Goal: Information Seeking & Learning: Find specific fact

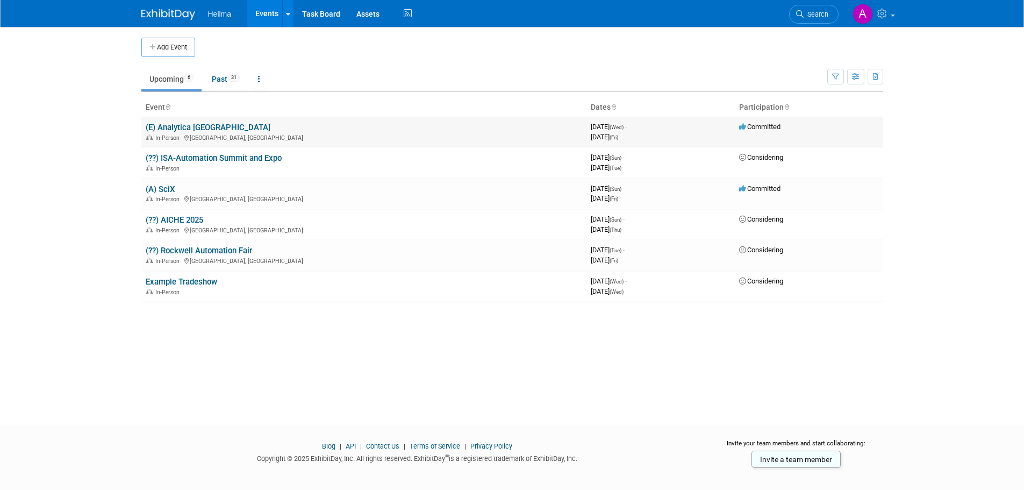
click at [201, 127] on link "(E) Analytica [GEOGRAPHIC_DATA]" at bounding box center [208, 128] width 125 height 10
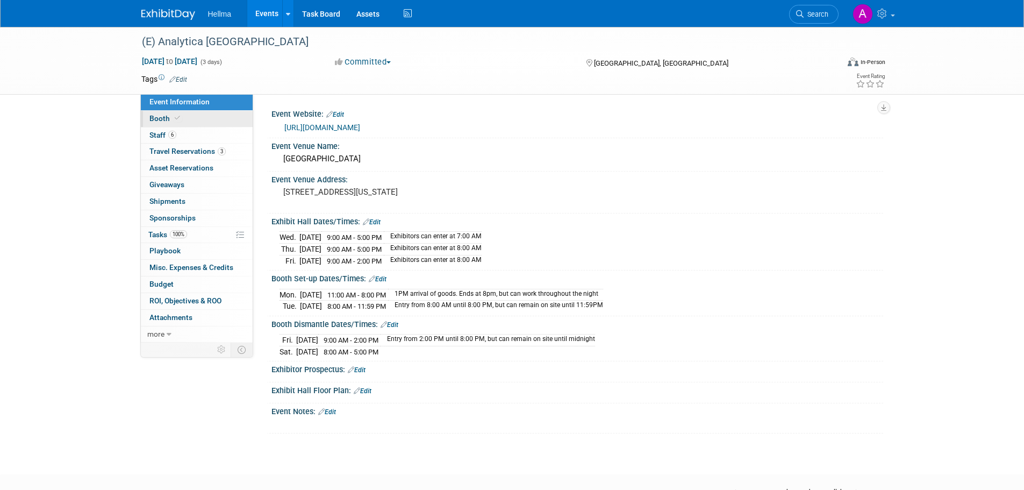
click at [208, 113] on link "Booth" at bounding box center [197, 119] width 112 height 16
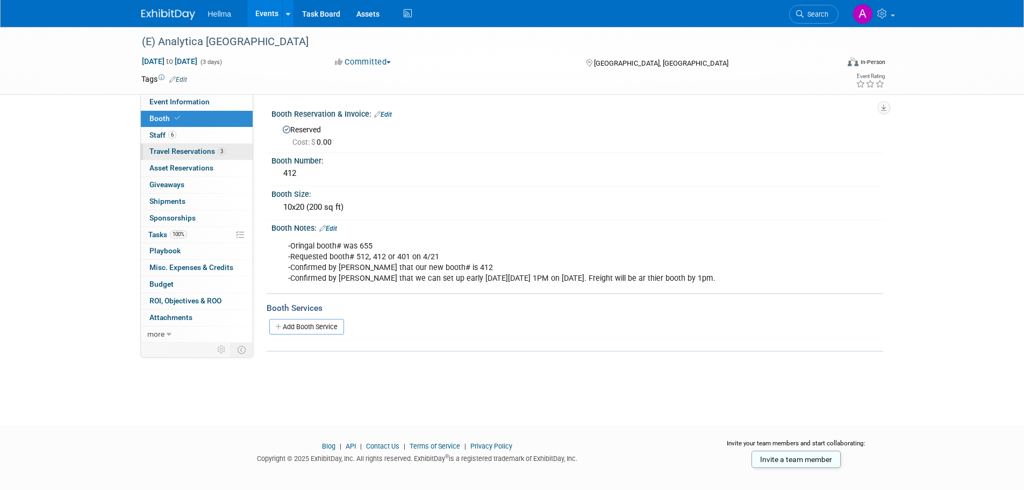
click at [219, 151] on span "3" at bounding box center [222, 151] width 8 height 8
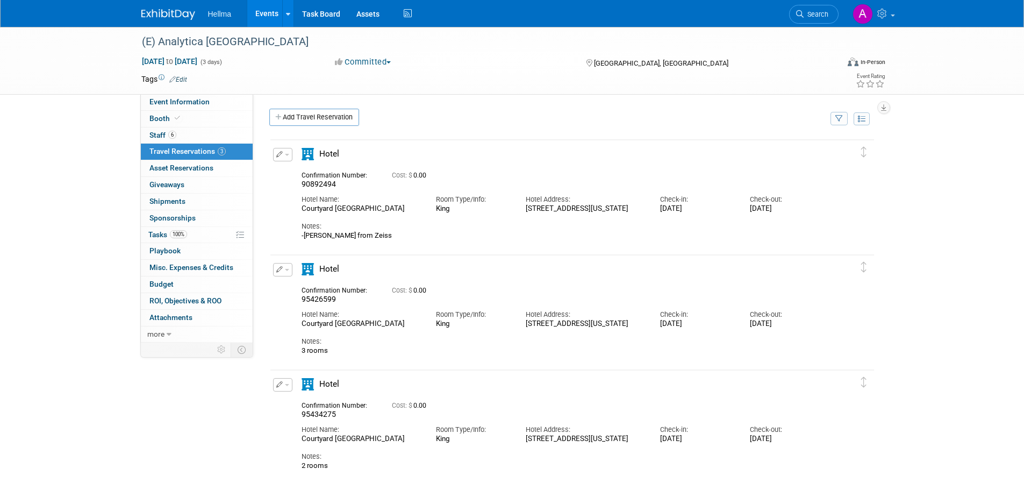
drag, startPoint x: 554, startPoint y: 223, endPoint x: 561, endPoint y: 223, distance: 7.5
click at [561, 223] on div "Notes: -Julia from Zeiss" at bounding box center [563, 226] width 523 height 26
drag, startPoint x: 568, startPoint y: 223, endPoint x: 521, endPoint y: 206, distance: 50.2
click at [521, 206] on div "Hotel Address: 35 West Spring Street Columbus, Ohio 43215" at bounding box center [585, 201] width 134 height 24
copy div "35 West Spring Street Columbus, Ohio 43215"
